Goal: Navigation & Orientation: Find specific page/section

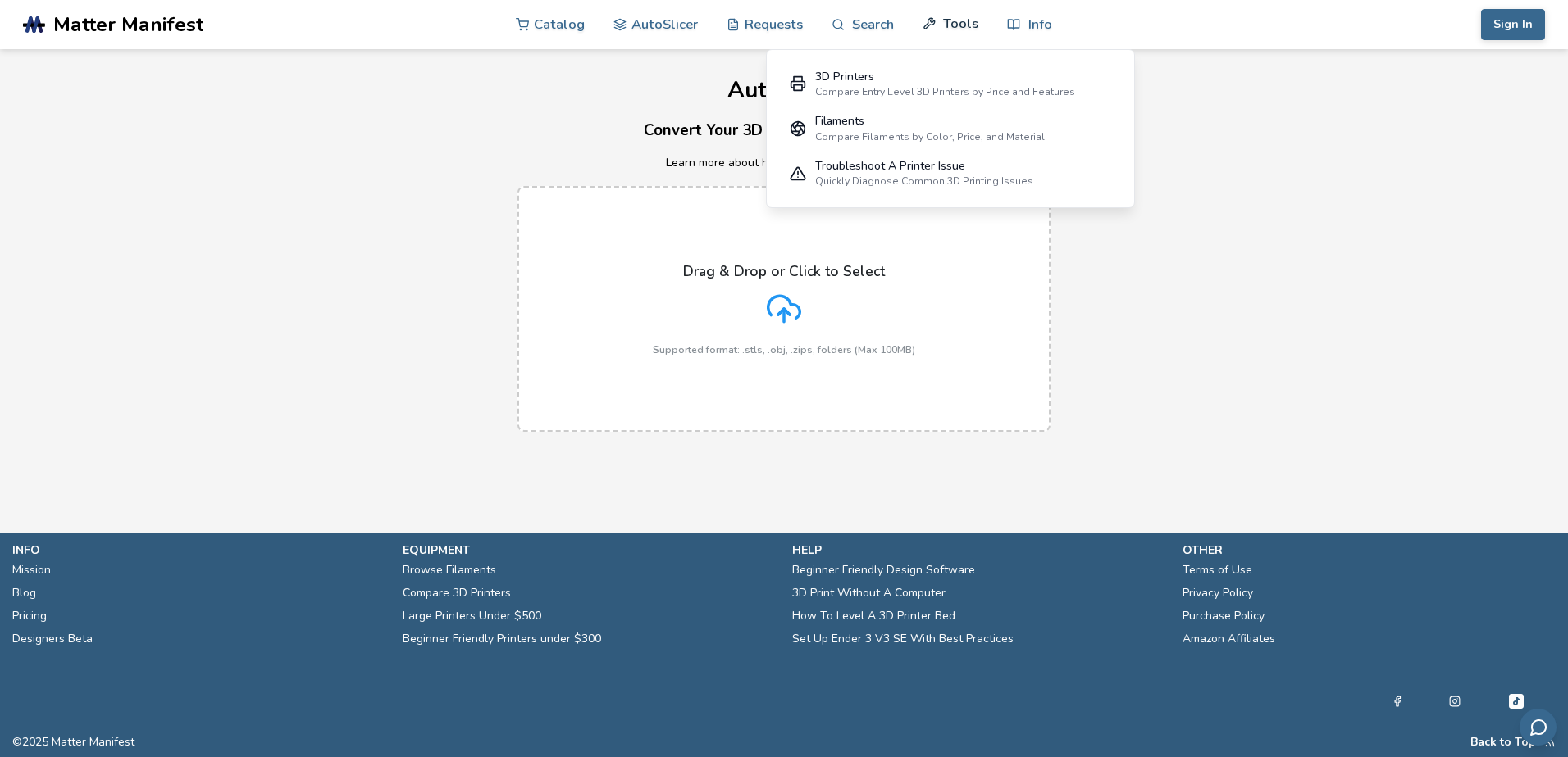
click at [945, 23] on link "Tools" at bounding box center [951, 24] width 56 height 50
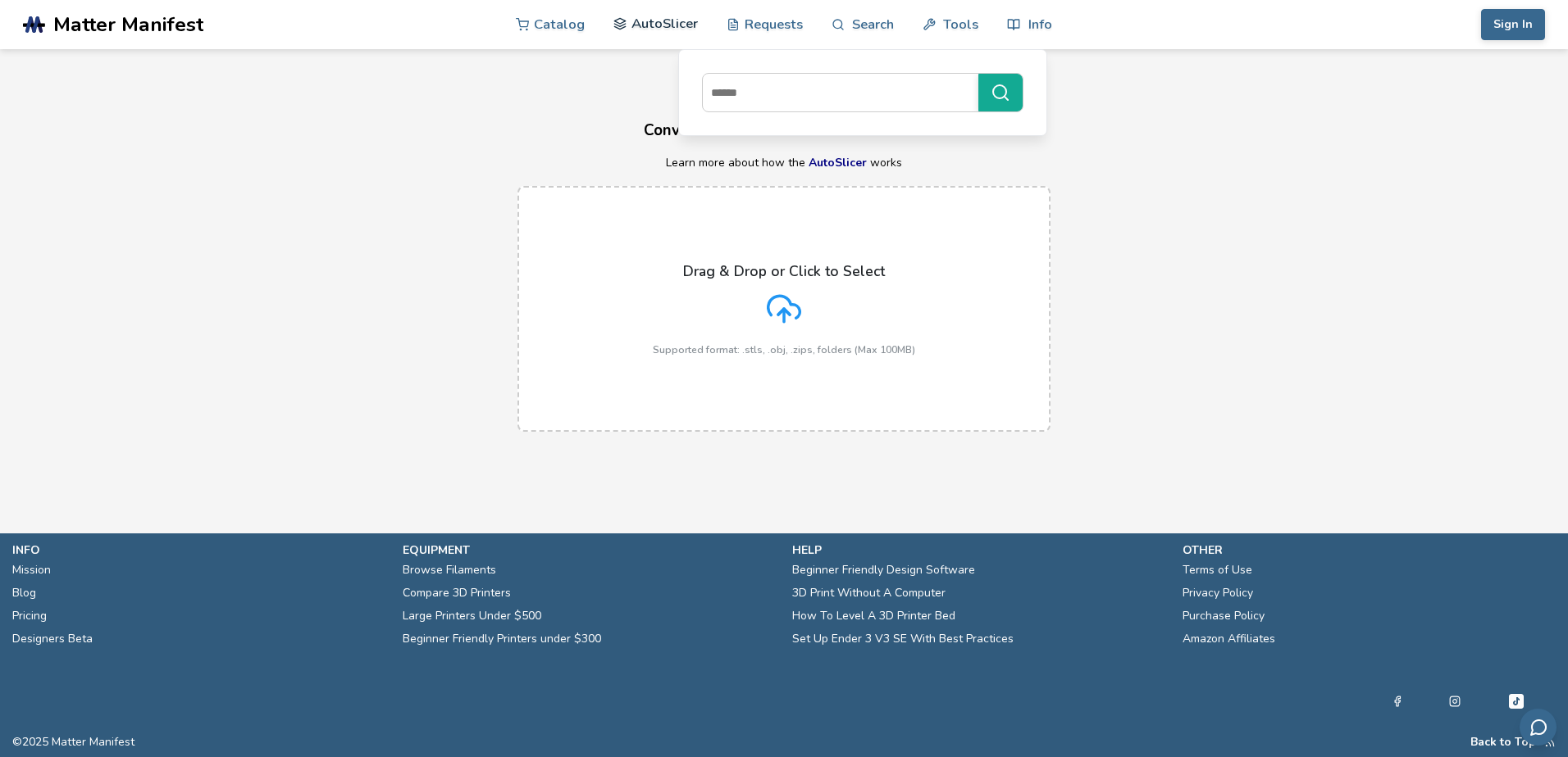
click at [657, 24] on link "AutoSlicer" at bounding box center [655, 24] width 84 height 50
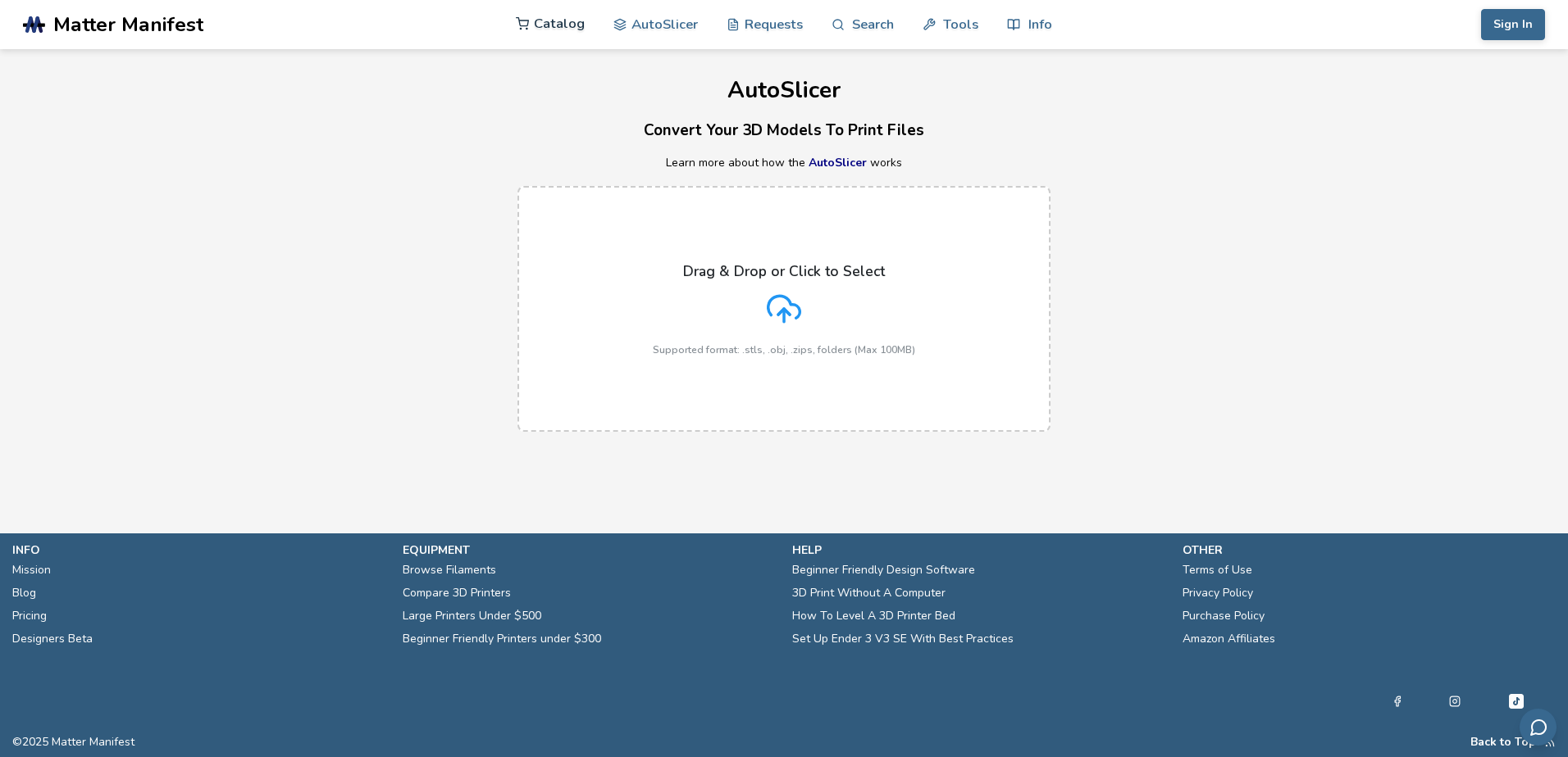
click at [560, 26] on link "Catalog" at bounding box center [549, 24] width 68 height 50
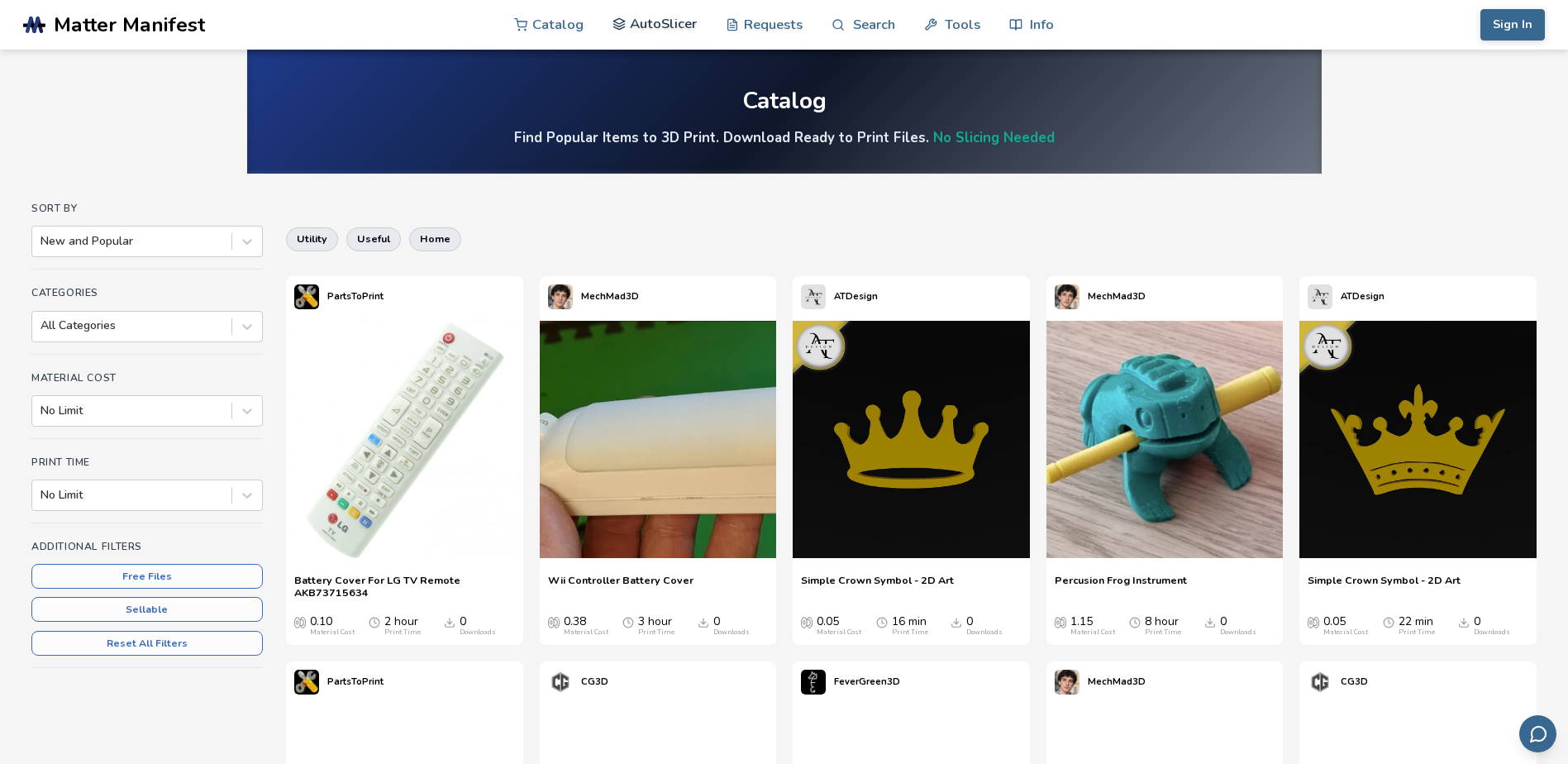
click at [662, 30] on link "AutoSlicer" at bounding box center [655, 24] width 85 height 50
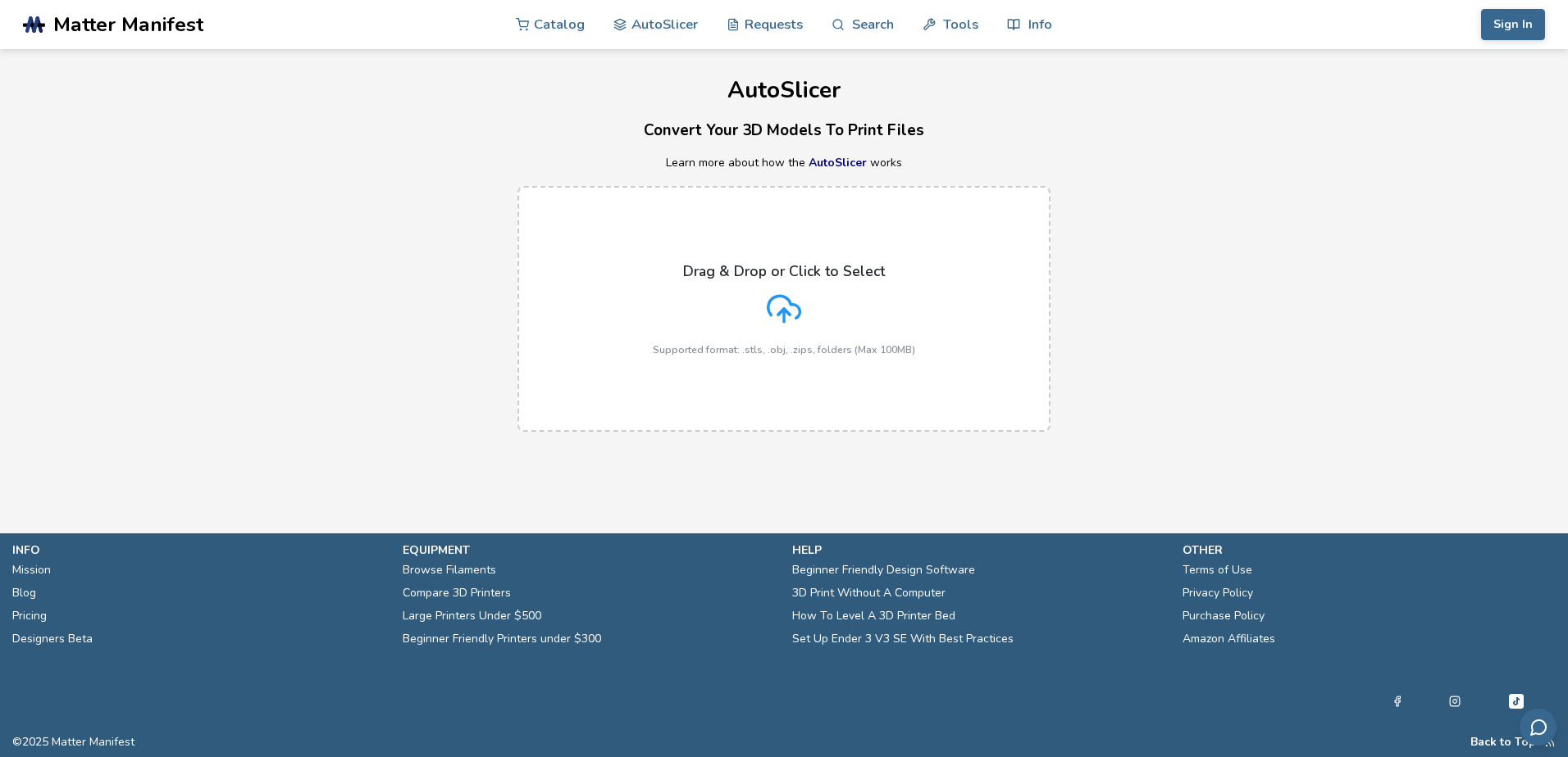
click at [840, 164] on link "AutoSlicer" at bounding box center [838, 162] width 58 height 16
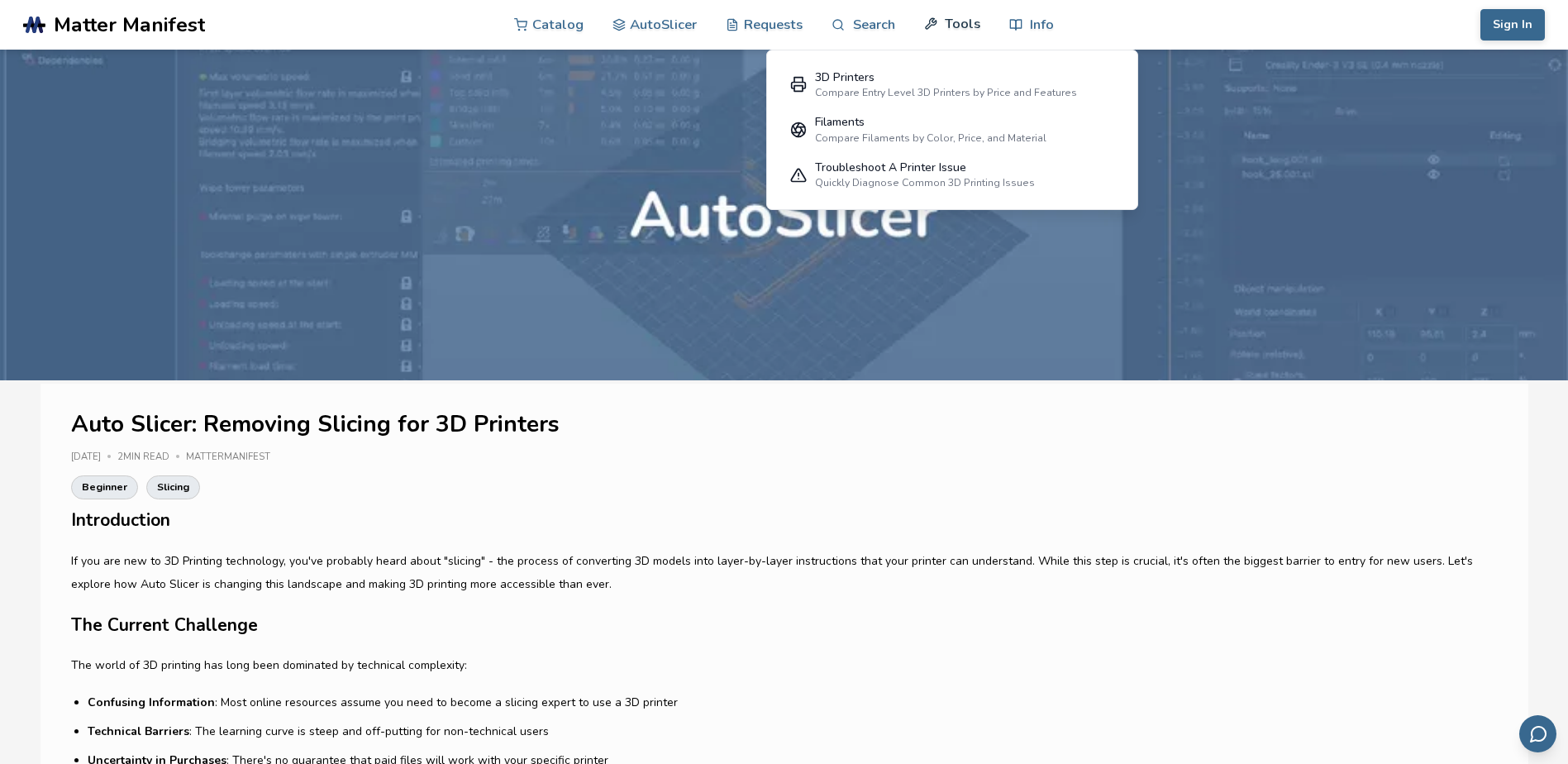
click at [944, 18] on link "Tools" at bounding box center [952, 24] width 56 height 50
